Goal: Transaction & Acquisition: Purchase product/service

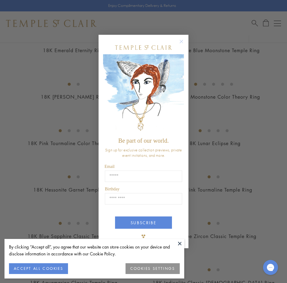
scroll to position [939, 0]
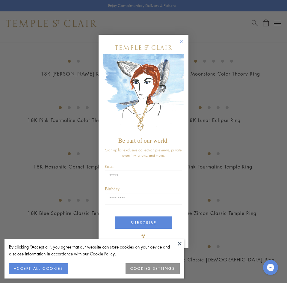
click at [182, 84] on img "POPUP Form" at bounding box center [143, 94] width 81 height 80
click at [180, 40] on icon "Close dialog" at bounding box center [181, 41] width 3 height 3
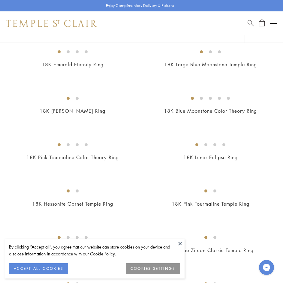
scroll to position [897, 0]
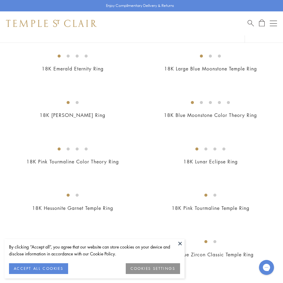
click at [0, 0] on img at bounding box center [0, 0] width 0 height 0
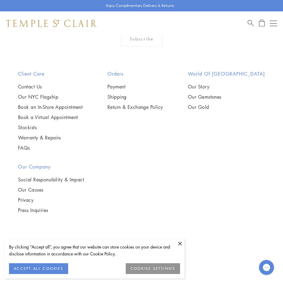
scroll to position [4006, 0]
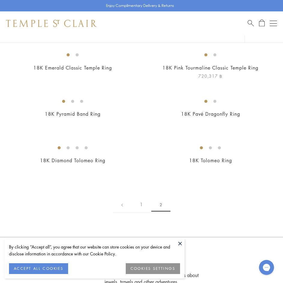
scroll to position [150, 0]
